Goal: Task Accomplishment & Management: Manage account settings

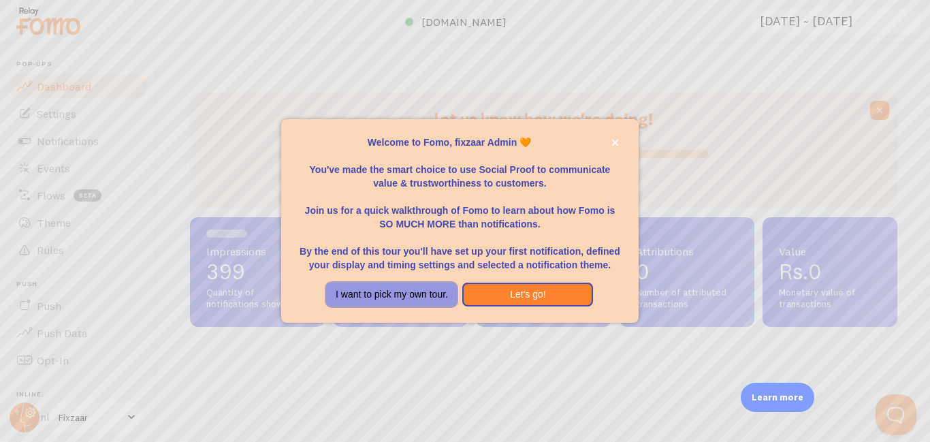
click at [427, 307] on button "I want to pick my own tour." at bounding box center [391, 295] width 131 height 25
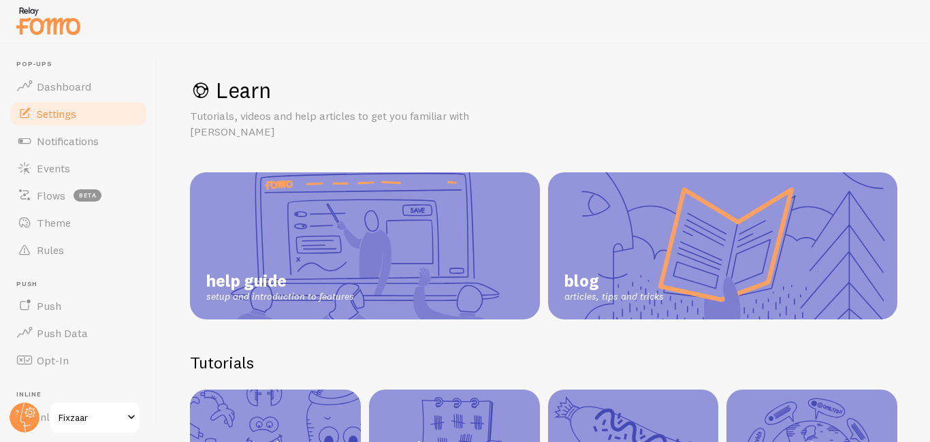
click at [55, 116] on span "Settings" at bounding box center [57, 114] width 40 height 14
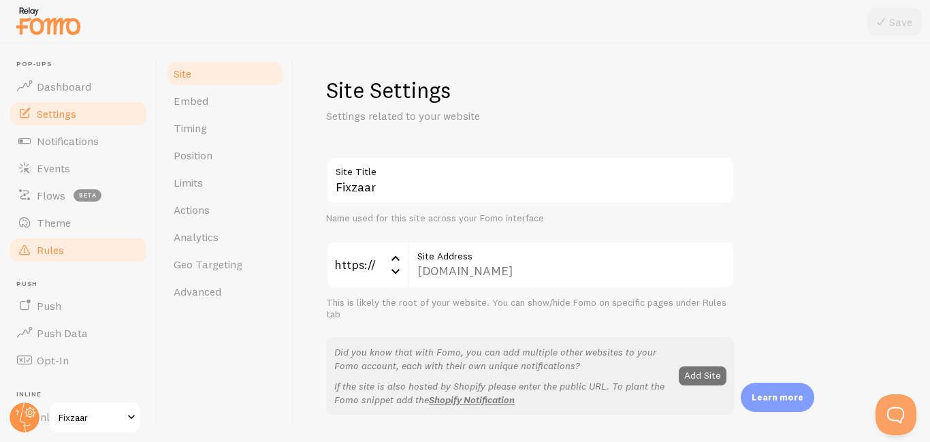
scroll to position [5, 0]
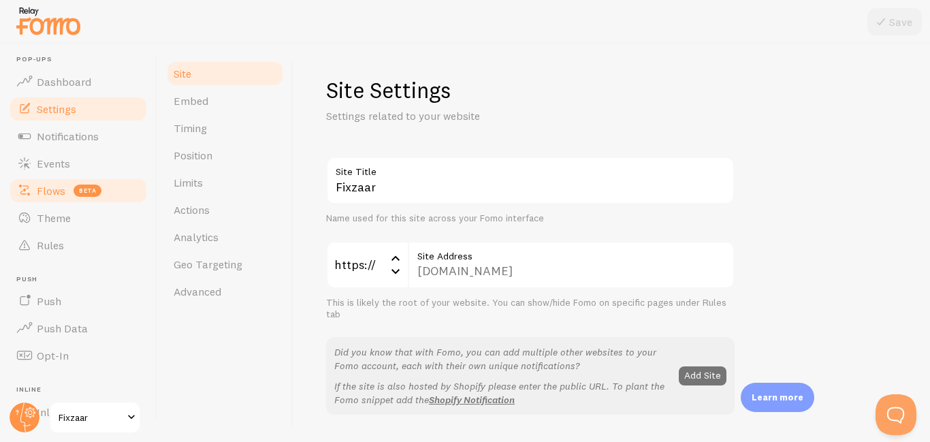
click at [65, 199] on link "Flows beta" at bounding box center [78, 190] width 140 height 27
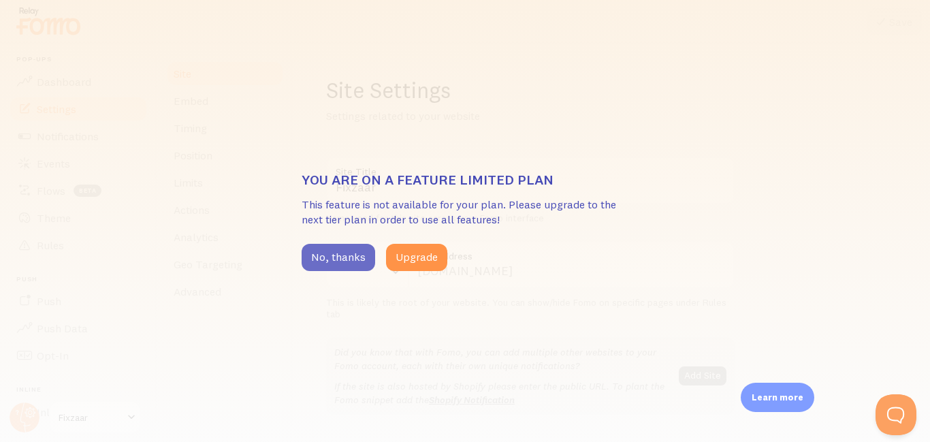
click at [357, 262] on button "No, thanks" at bounding box center [339, 257] width 74 height 27
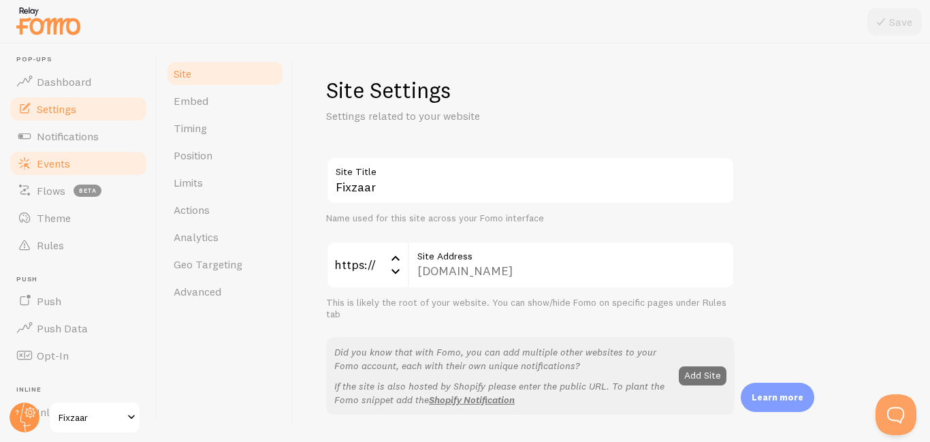
click at [82, 174] on link "Events" at bounding box center [78, 163] width 140 height 27
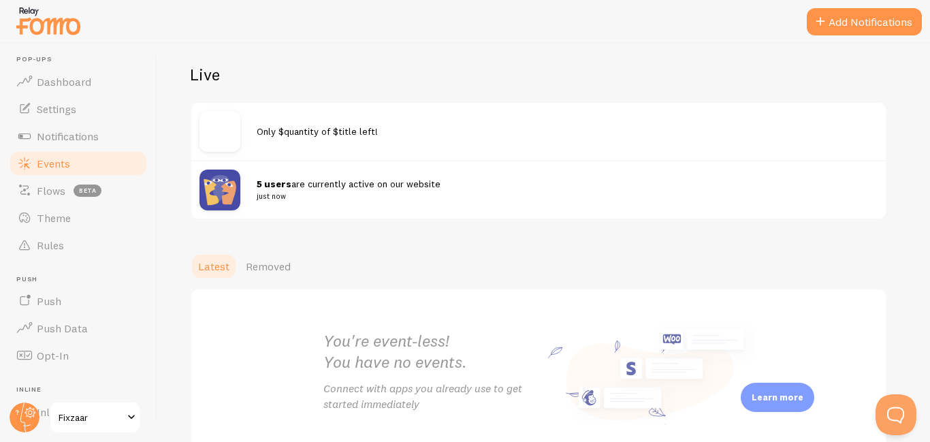
scroll to position [139, 0]
click at [461, 191] on small "just now" at bounding box center [559, 195] width 605 height 12
click at [99, 137] on span "Notifications" at bounding box center [68, 136] width 62 height 14
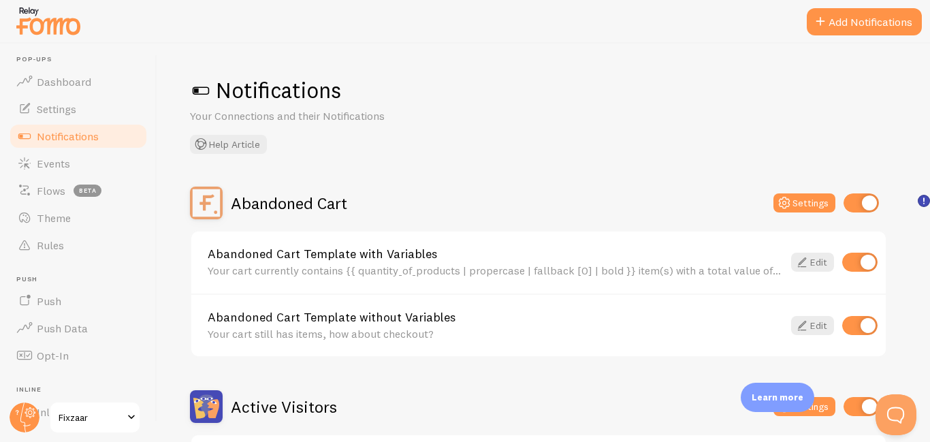
scroll to position [137, 0]
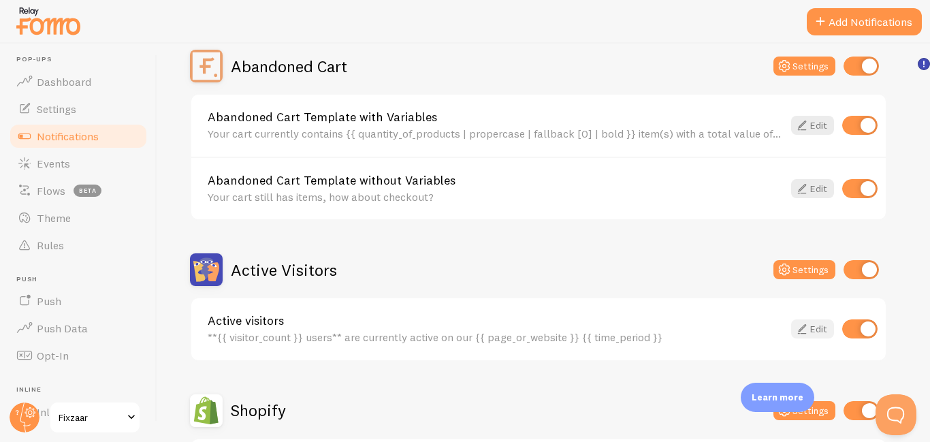
click at [818, 332] on link "Edit" at bounding box center [813, 328] width 43 height 19
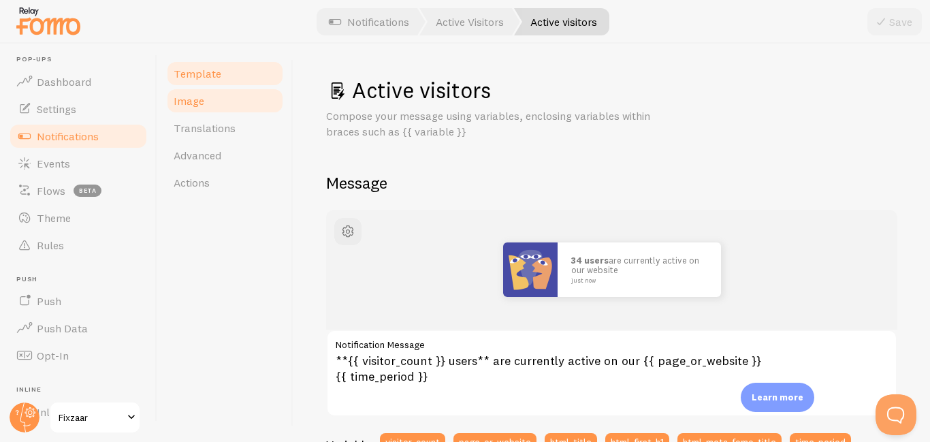
click at [247, 95] on link "Image" at bounding box center [225, 100] width 119 height 27
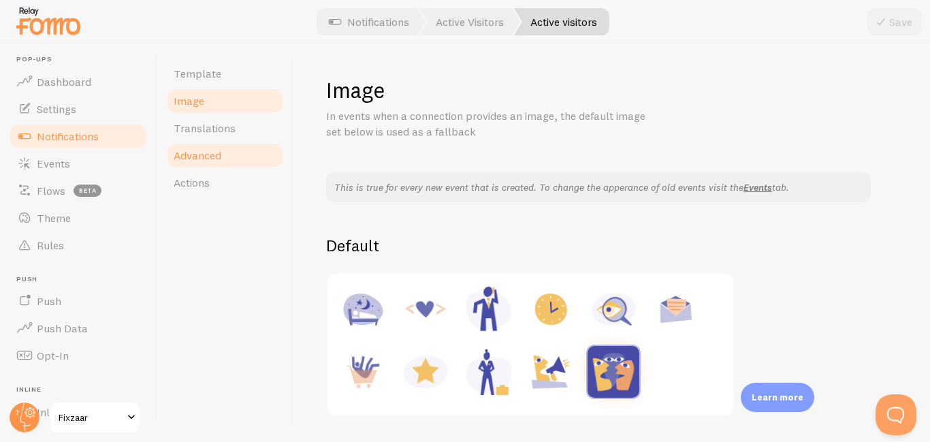
click at [224, 156] on link "Advanced" at bounding box center [225, 155] width 119 height 27
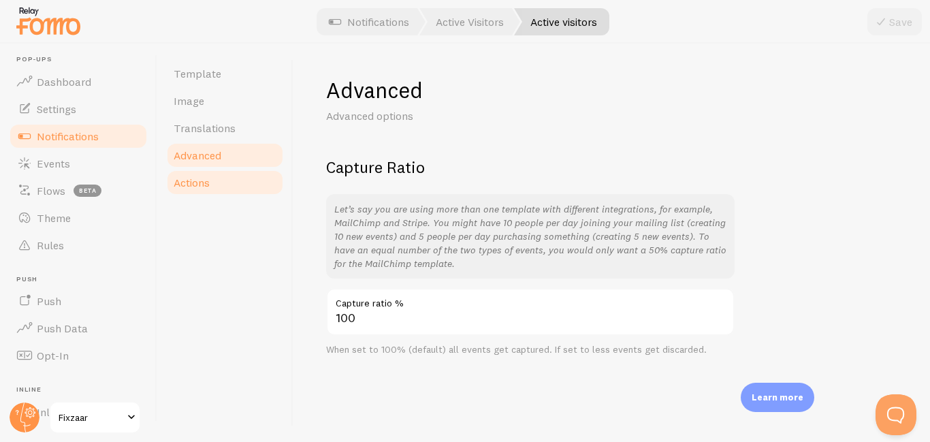
click at [201, 181] on span "Actions" at bounding box center [192, 183] width 36 height 14
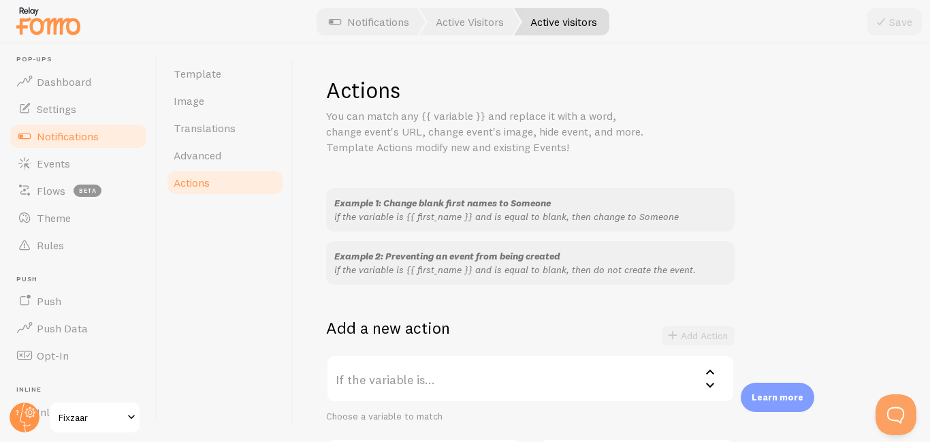
click at [569, 355] on label "If the variable is..." at bounding box center [530, 379] width 409 height 48
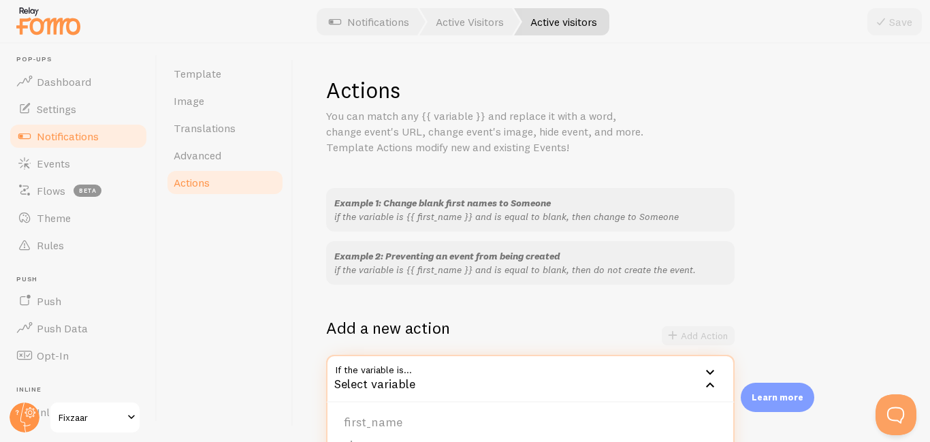
scroll to position [266, 0]
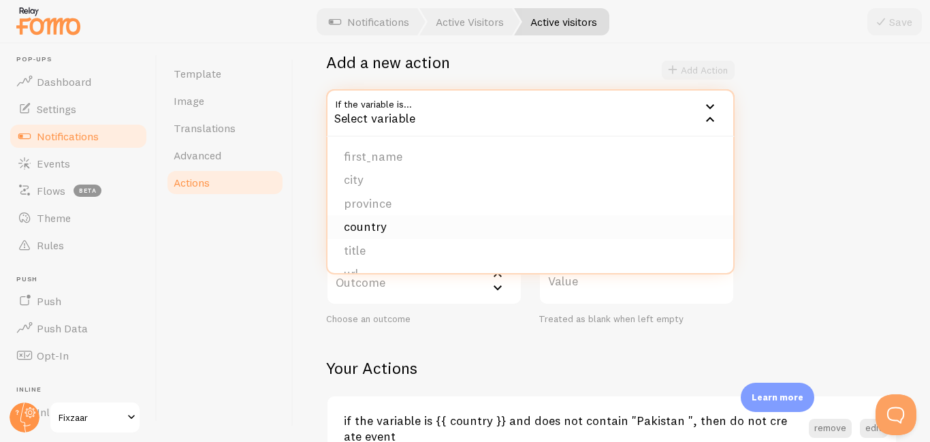
click at [383, 222] on li "country" at bounding box center [531, 227] width 406 height 24
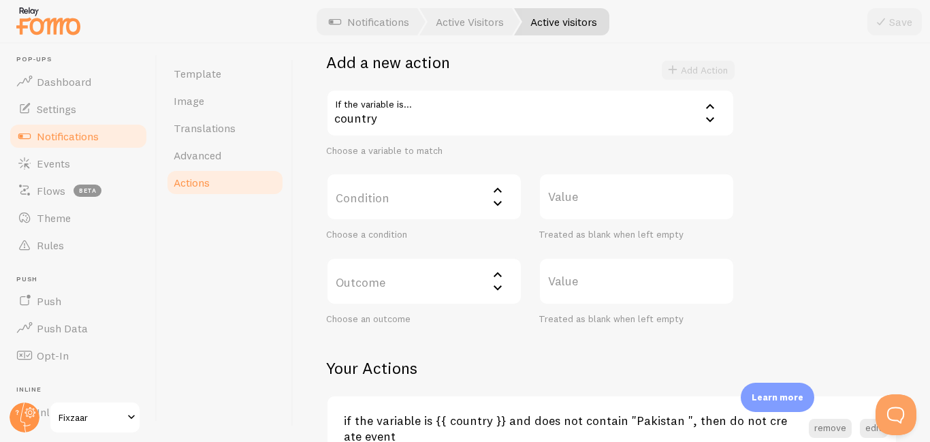
click at [500, 205] on icon at bounding box center [498, 203] width 16 height 16
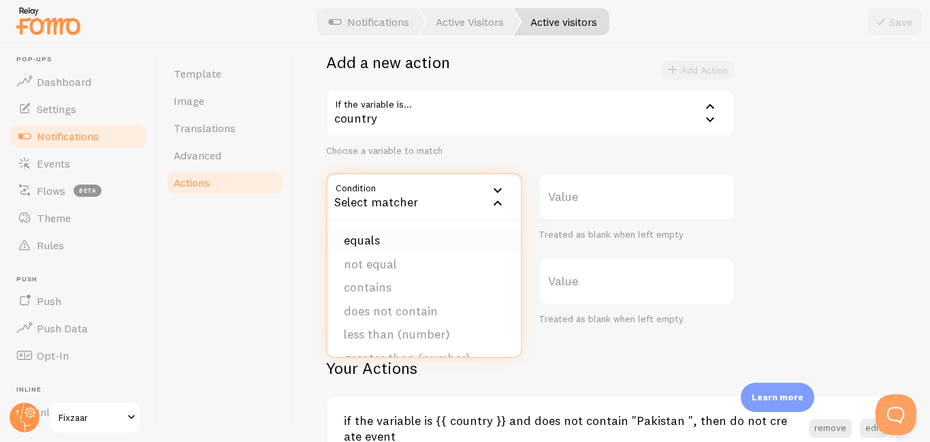
click at [419, 247] on li "equals" at bounding box center [424, 241] width 193 height 24
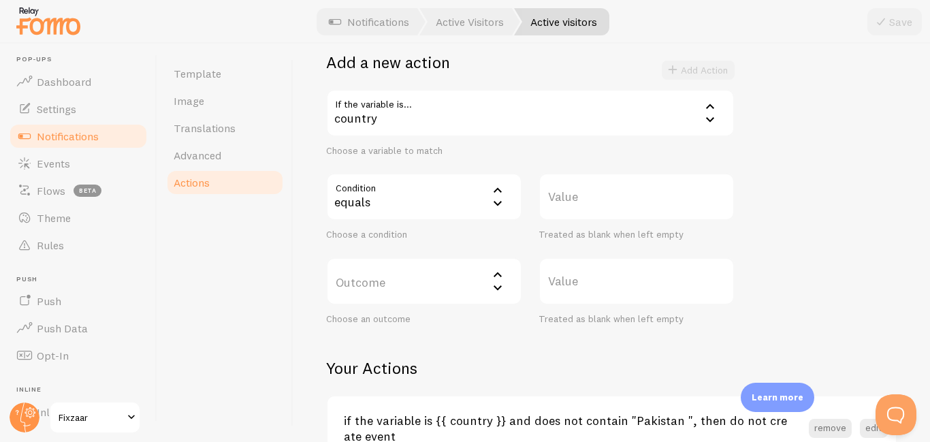
click at [505, 200] on icon at bounding box center [498, 203] width 16 height 16
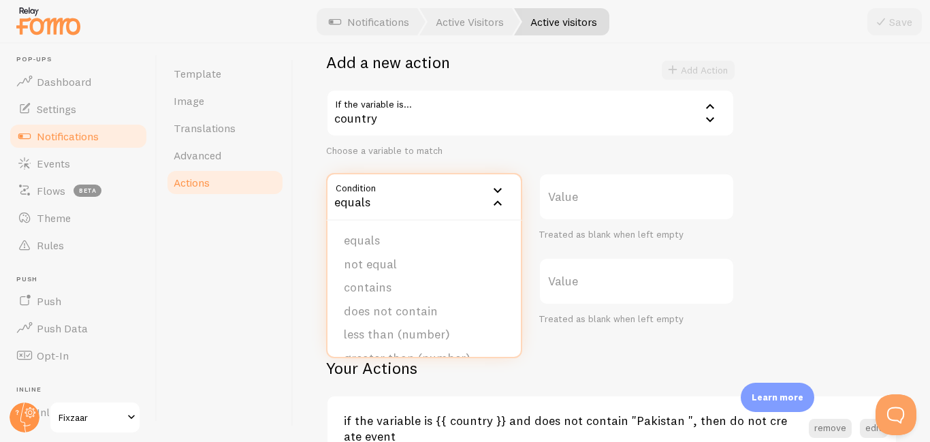
click at [717, 203] on label "Value" at bounding box center [637, 197] width 196 height 48
click at [717, 203] on input "Value" at bounding box center [637, 197] width 196 height 48
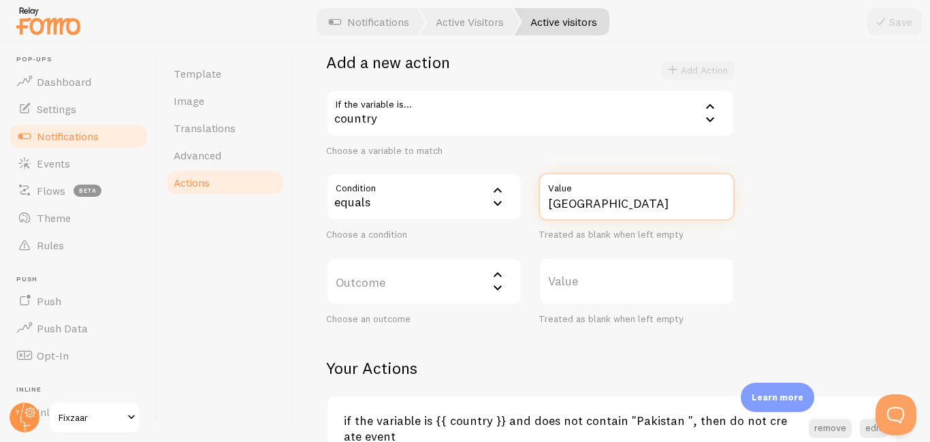
type input "Pakistan"
click at [458, 277] on label "Outcome" at bounding box center [424, 281] width 196 height 48
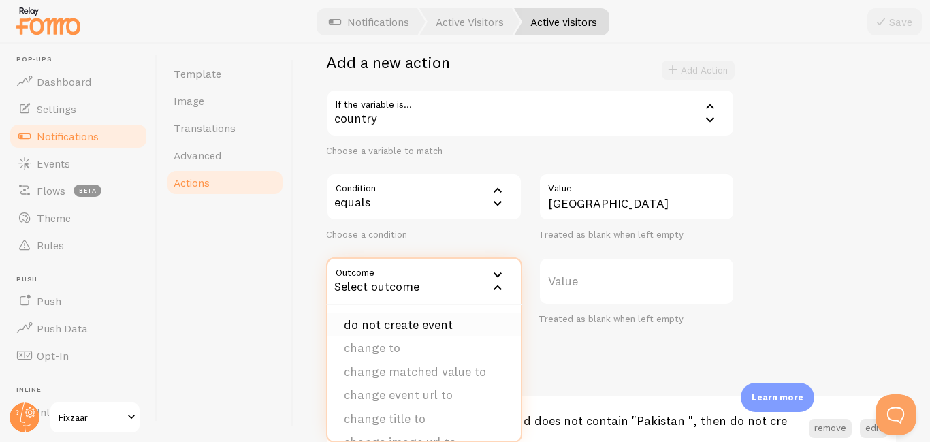
click at [448, 317] on li "do not create event" at bounding box center [424, 325] width 193 height 24
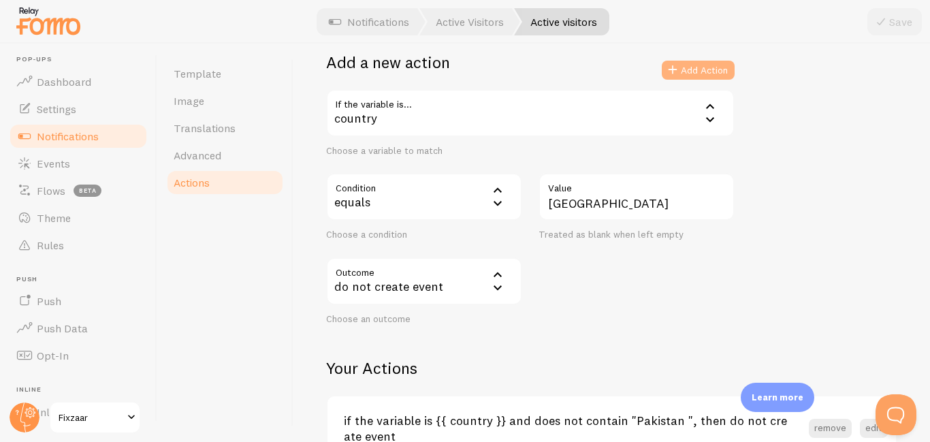
click at [700, 76] on button "Add Action" at bounding box center [698, 70] width 73 height 19
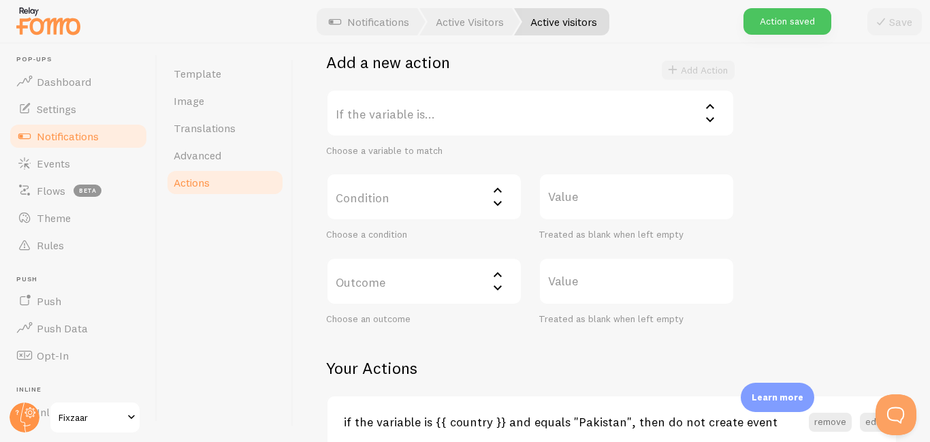
click at [785, 26] on div "Action saved" at bounding box center [788, 21] width 88 height 27
click at [908, 413] on button "Open Beacon popover" at bounding box center [896, 414] width 41 height 41
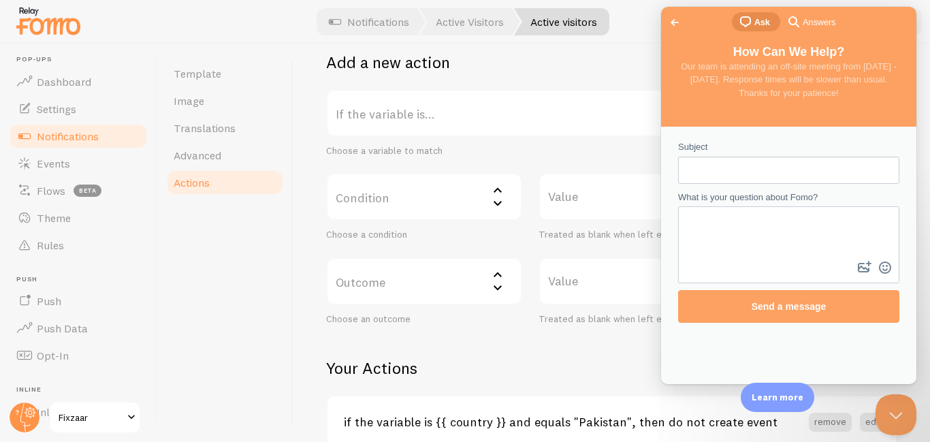
scroll to position [0, 0]
